Goal: Information Seeking & Learning: Learn about a topic

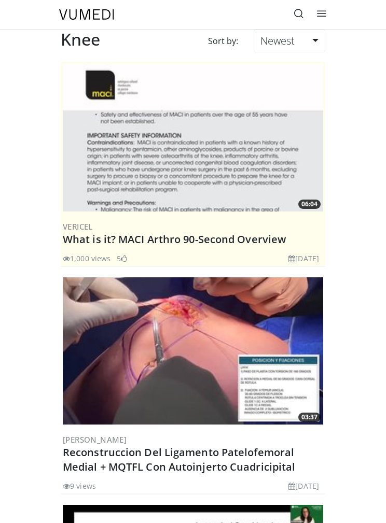
click at [319, 13] on icon at bounding box center [321, 13] width 10 height 10
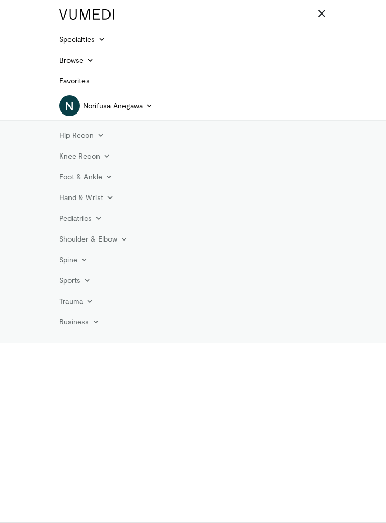
click at [136, 111] on link "N Norifusa Anegawa" at bounding box center [106, 105] width 94 height 21
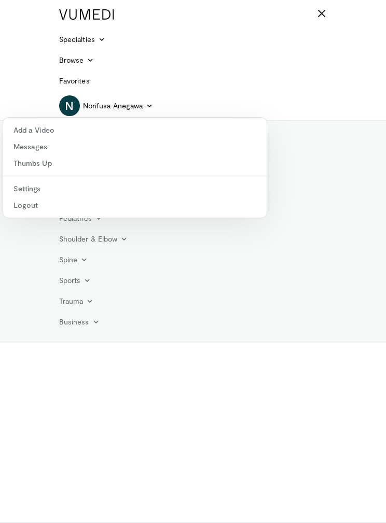
click at [256, 68] on div "Browse Channels Education Events Lecture Series Playlists Product Workshops Vid…" at bounding box center [193, 60] width 280 height 21
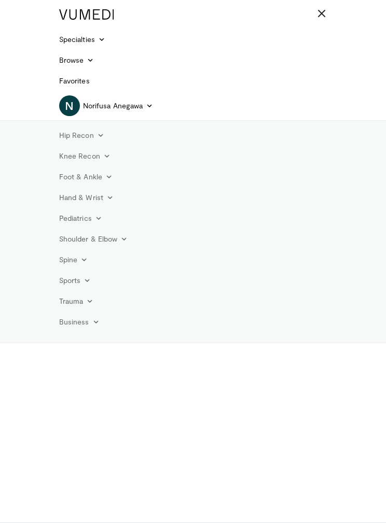
click at [104, 43] on icon at bounding box center [101, 39] width 7 height 7
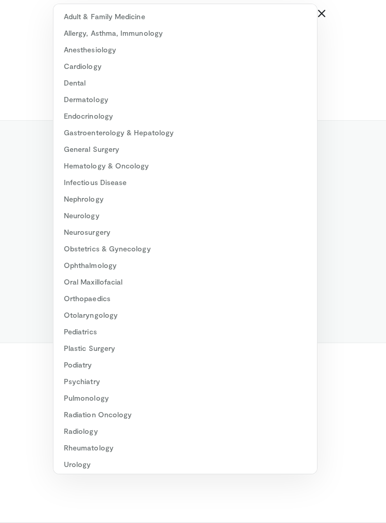
click at [113, 220] on link "Neurology" at bounding box center [184, 215] width 263 height 17
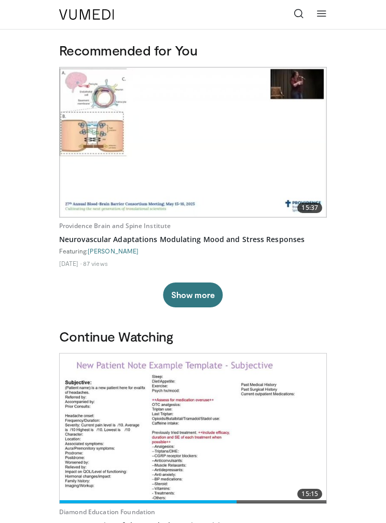
click at [295, 12] on icon at bounding box center [299, 13] width 10 height 10
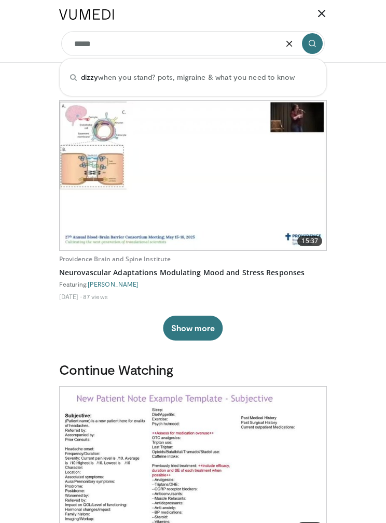
click at [309, 55] on input "*****" at bounding box center [192, 43] width 263 height 25
type input "*****"
click at [314, 43] on icon "submit" at bounding box center [312, 43] width 8 height 8
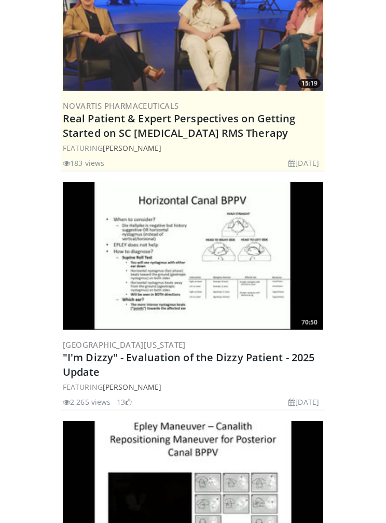
scroll to position [376, 0]
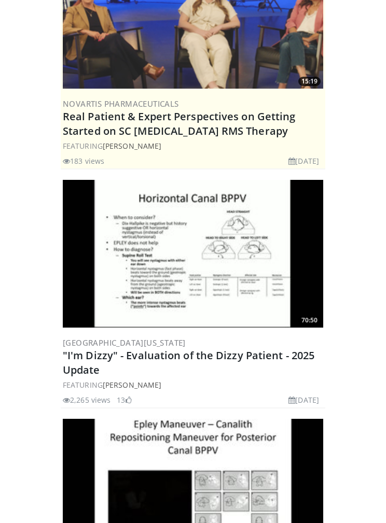
click at [253, 349] on link ""I'm Dizzy" - Evaluation of the Dizzy Patient - 2025 Update" at bounding box center [189, 363] width 252 height 29
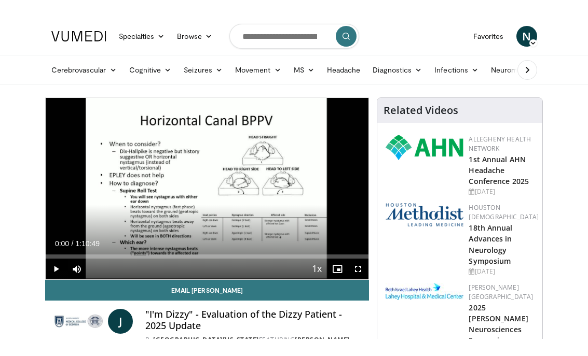
scroll to position [12, 0]
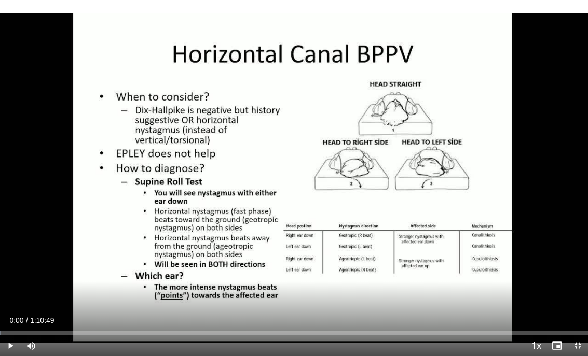
click at [0, 355] on span "Video Player" at bounding box center [10, 346] width 21 height 21
click at [96, 334] on div "Loaded : 12.87%" at bounding box center [294, 333] width 588 height 4
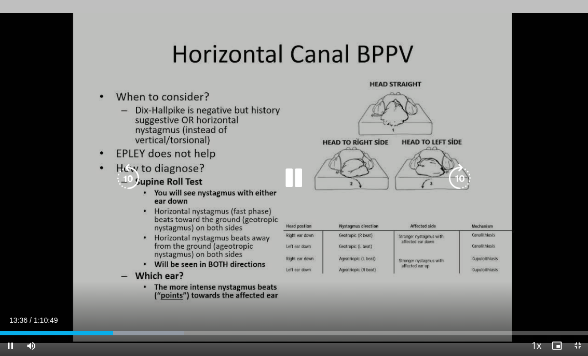
click at [385, 174] on icon "Video Player" at bounding box center [459, 178] width 29 height 29
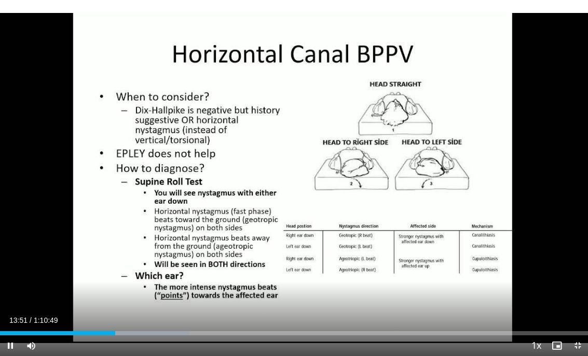
click at [385, 162] on div "10 seconds Tap to unmute" at bounding box center [294, 178] width 588 height 356
click at [385, 153] on div "10 seconds Tap to unmute" at bounding box center [294, 178] width 588 height 356
click at [372, 267] on div "10 seconds Tap to unmute" at bounding box center [294, 178] width 588 height 356
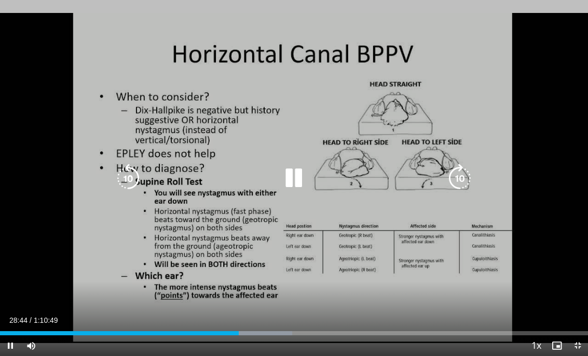
click at [307, 245] on div "10 seconds Tap to unmute" at bounding box center [294, 178] width 588 height 356
